Goal: Task Accomplishment & Management: Use online tool/utility

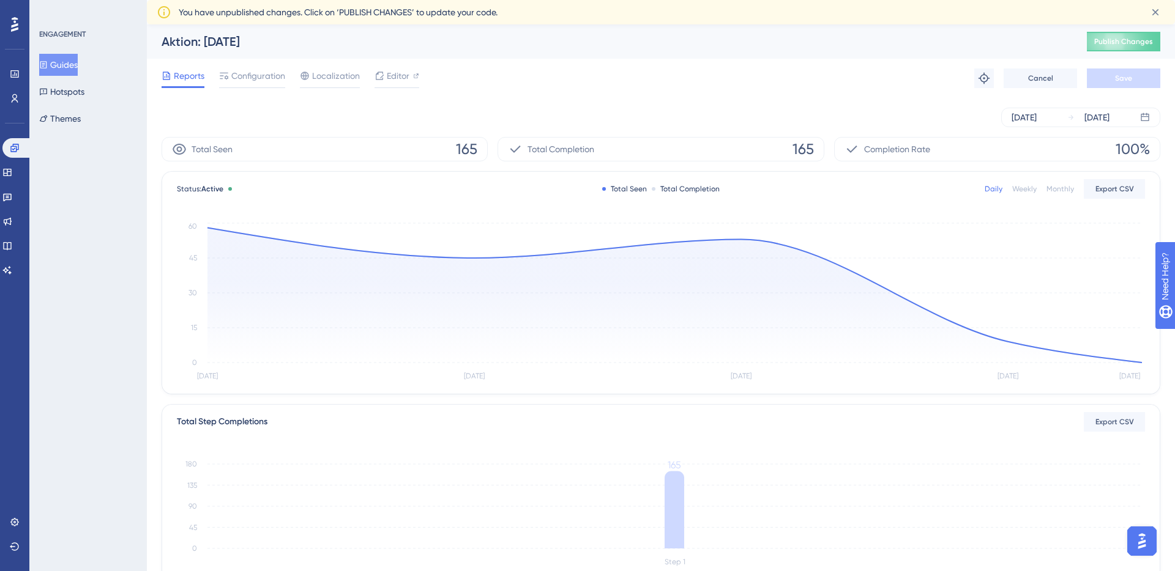
click at [519, 76] on div "Reports Configuration Localization Editor Troubleshoot Cancel Save" at bounding box center [661, 78] width 999 height 39
click at [1120, 41] on span "Publish Changes" at bounding box center [1123, 42] width 59 height 10
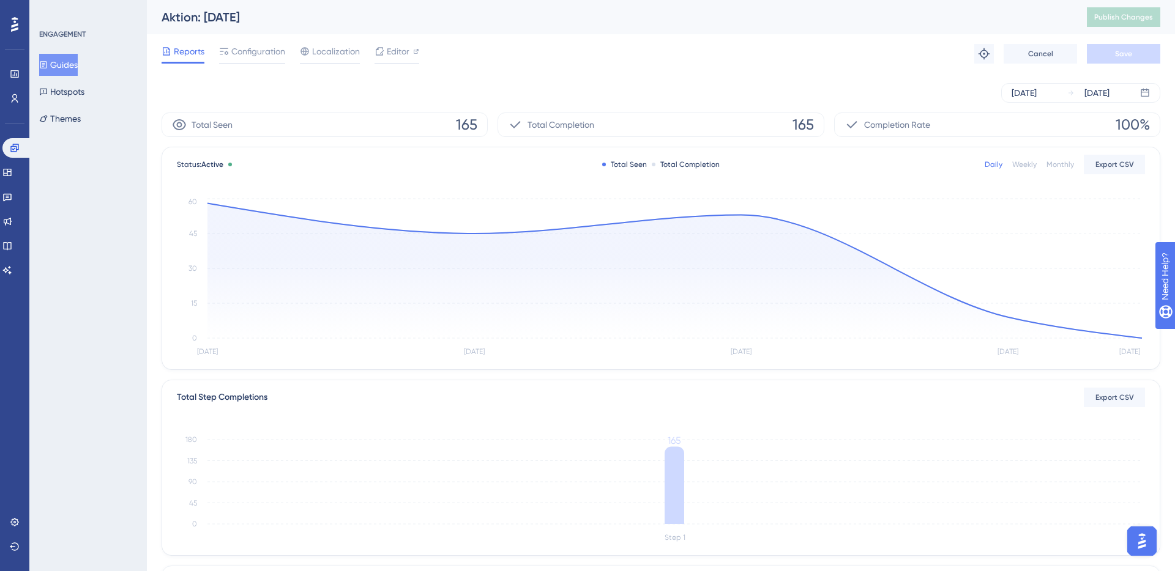
click at [639, 37] on div "Reports Configuration Localization Editor Troubleshoot Cancel Save" at bounding box center [661, 53] width 999 height 39
click at [396, 51] on span "Editor" at bounding box center [398, 51] width 23 height 15
click at [812, 52] on div "Reports Configuration Localization Editor Troubleshoot Cancel Save" at bounding box center [661, 53] width 999 height 39
click at [558, 89] on div "Aug 25 2025 Aug 29 2025" at bounding box center [661, 93] width 999 height 20
